Goal: Information Seeking & Learning: Learn about a topic

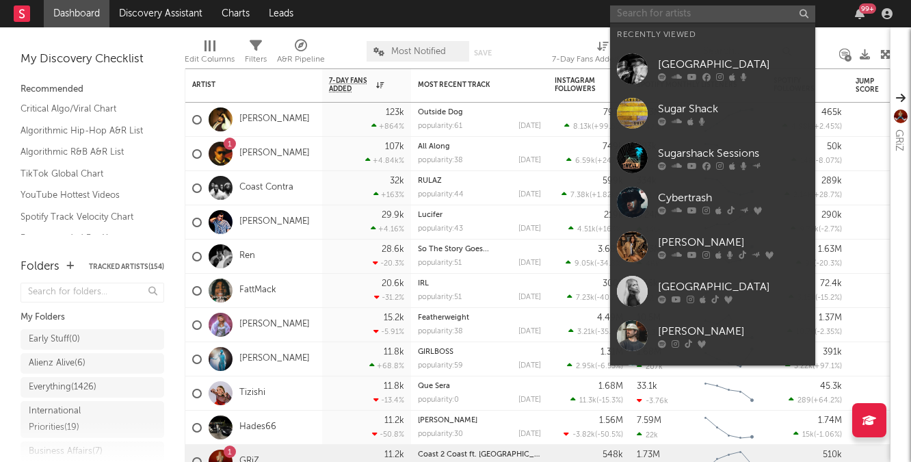
click at [665, 21] on input "text" at bounding box center [712, 13] width 205 height 17
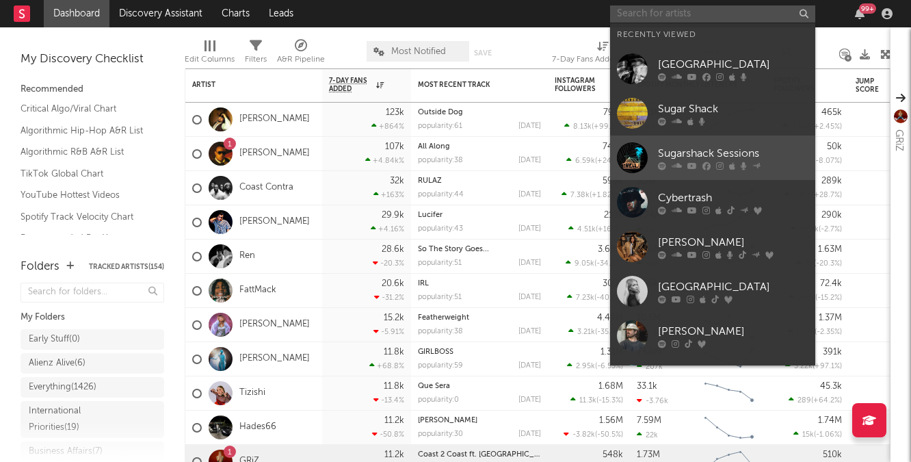
scroll to position [126, 0]
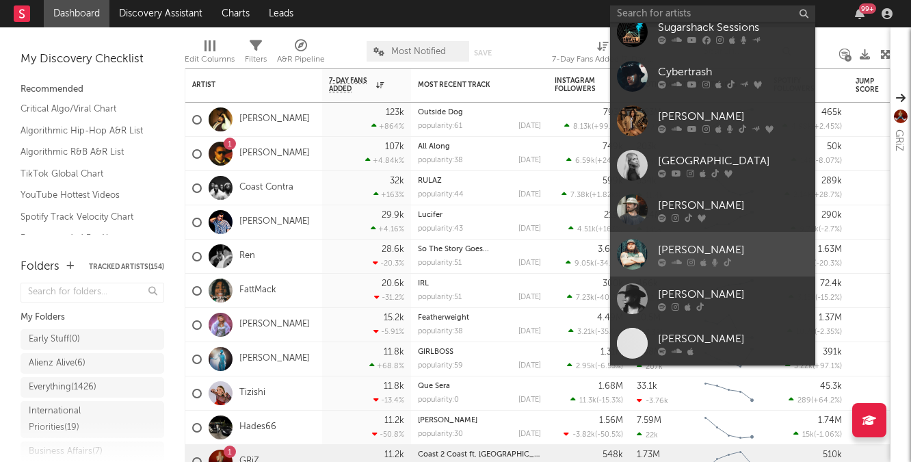
click at [686, 239] on link "[PERSON_NAME]" at bounding box center [712, 254] width 205 height 44
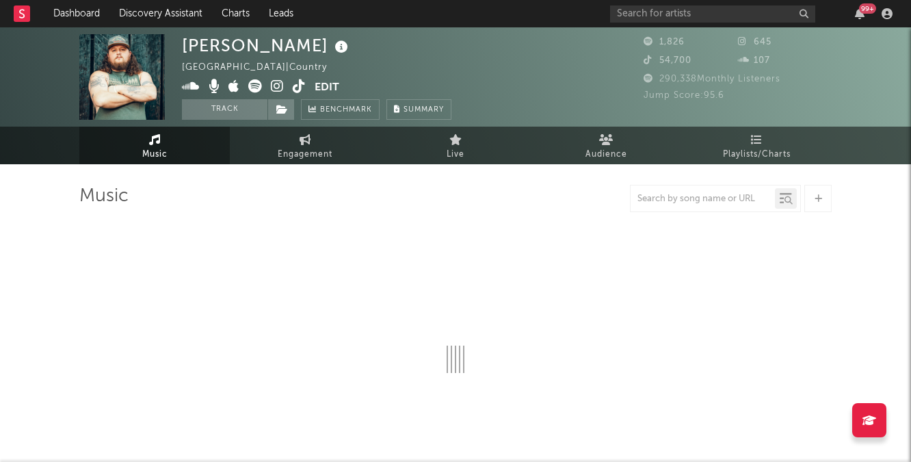
select select "6m"
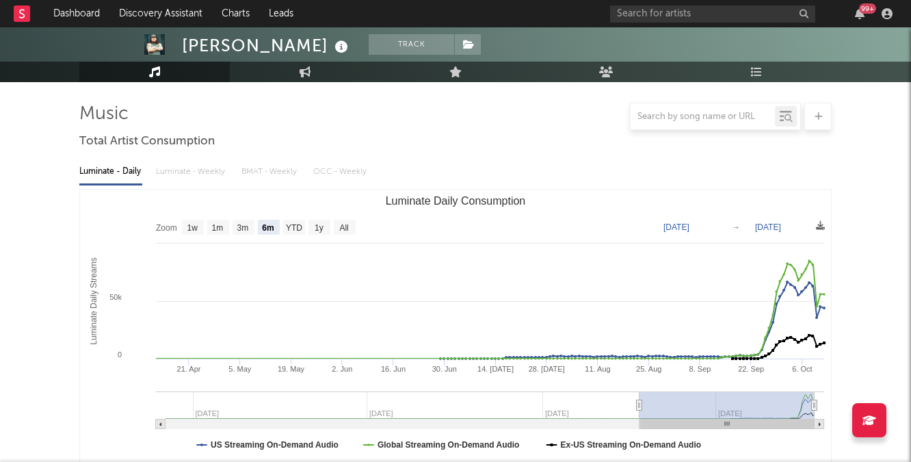
scroll to position [89, 0]
